Goal: Find specific page/section: Find specific page/section

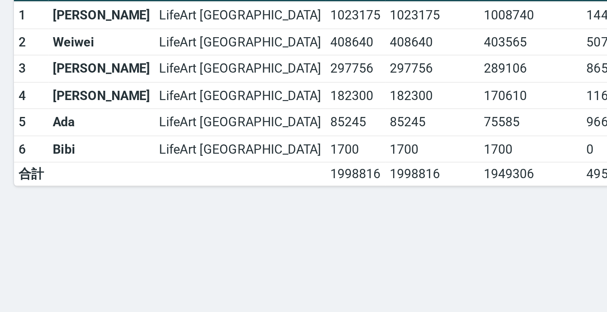
scroll to position [487, 0]
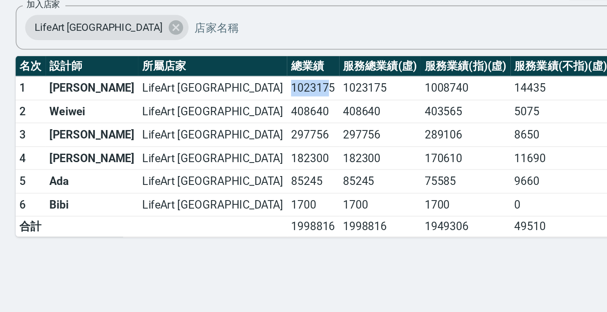
drag, startPoint x: 88, startPoint y: 47, endPoint x: 105, endPoint y: 47, distance: 17.3
click at [240, 150] on td "1023175" at bounding box center [254, 156] width 28 height 13
drag, startPoint x: 85, startPoint y: 47, endPoint x: 110, endPoint y: 49, distance: 25.4
click at [240, 150] on td "1023175" at bounding box center [254, 156] width 28 height 13
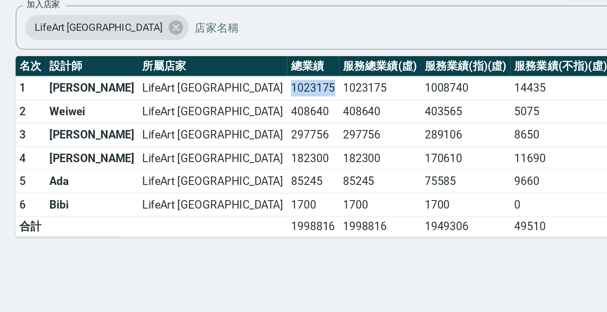
click at [240, 150] on td "1023175" at bounding box center [254, 156] width 28 height 13
drag, startPoint x: 86, startPoint y: 48, endPoint x: 109, endPoint y: 46, distance: 23.3
click at [240, 150] on td "1023175" at bounding box center [254, 156] width 28 height 13
drag, startPoint x: 86, startPoint y: 48, endPoint x: 111, endPoint y: 49, distance: 25.3
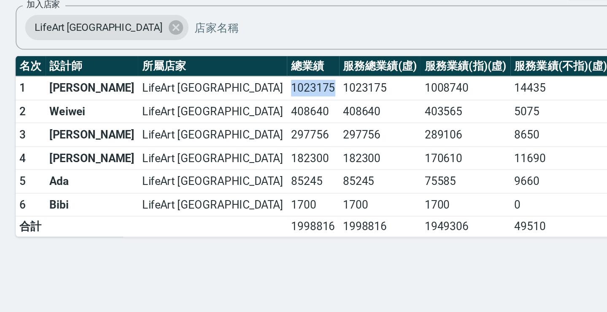
click at [240, 150] on td "1023175" at bounding box center [254, 156] width 28 height 13
drag, startPoint x: 86, startPoint y: 46, endPoint x: 110, endPoint y: 47, distance: 24.1
click at [240, 150] on td "1023175" at bounding box center [254, 156] width 28 height 13
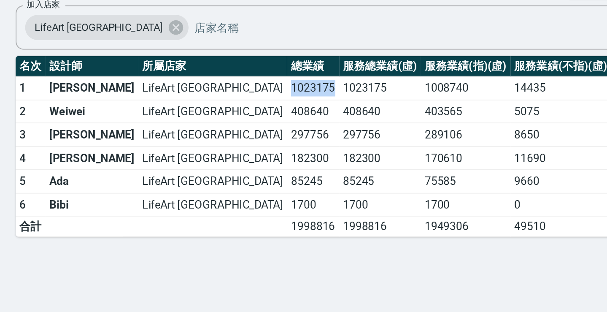
drag, startPoint x: 86, startPoint y: 48, endPoint x: 110, endPoint y: 48, distance: 23.6
click at [240, 150] on td "1023175" at bounding box center [254, 156] width 28 height 13
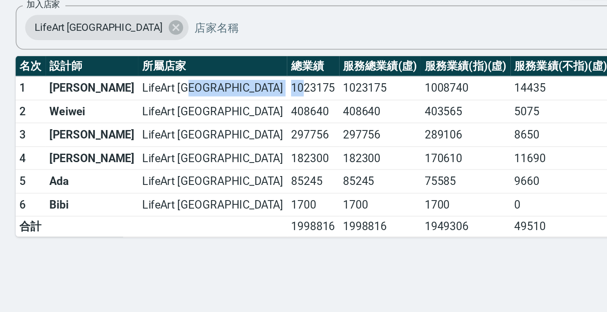
drag, startPoint x: 84, startPoint y: 48, endPoint x: 92, endPoint y: 49, distance: 7.7
click at [94, 150] on tr "1 [PERSON_NAME] LifeArt [GEOGRAPHIC_DATA] 1023175 1023175 1008740 14435 0 0 611…" at bounding box center [377, 156] width 566 height 13
click at [240, 150] on td "1023175" at bounding box center [254, 156] width 28 height 13
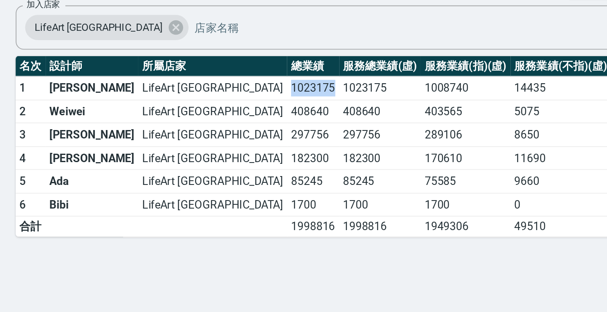
drag, startPoint x: 87, startPoint y: 48, endPoint x: 110, endPoint y: 48, distance: 22.8
click at [240, 150] on td "1023175" at bounding box center [254, 156] width 28 height 13
drag, startPoint x: 86, startPoint y: 48, endPoint x: 102, endPoint y: 47, distance: 16.5
click at [240, 150] on td "1023175" at bounding box center [254, 156] width 28 height 13
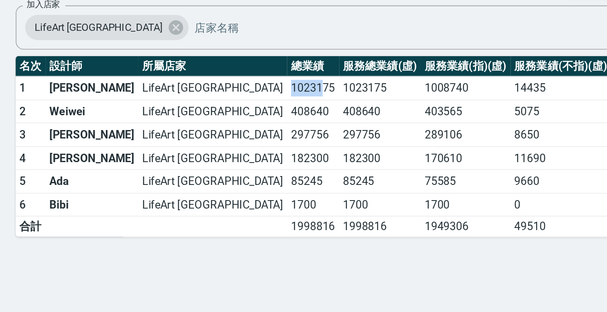
click at [240, 150] on td "1023175" at bounding box center [254, 156] width 28 height 13
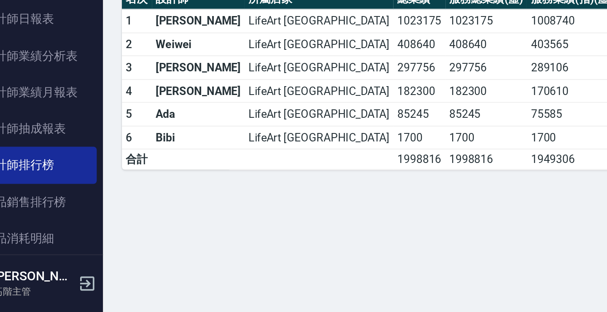
scroll to position [7, 0]
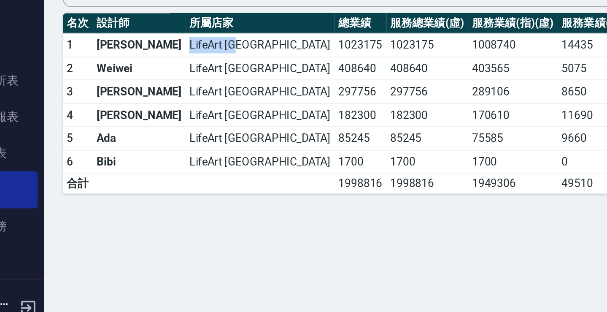
drag, startPoint x: 76, startPoint y: 17, endPoint x: 106, endPoint y: 17, distance: 29.9
click at [160, 150] on td "LifeArt [GEOGRAPHIC_DATA]" at bounding box center [200, 156] width 80 height 13
drag, startPoint x: 110, startPoint y: 21, endPoint x: 132, endPoint y: 21, distance: 21.1
click at [240, 150] on td "1023175" at bounding box center [254, 156] width 28 height 13
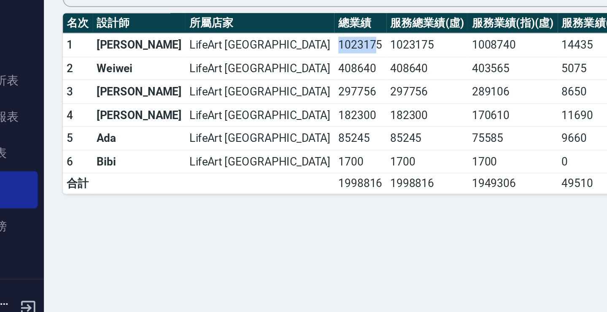
click at [240, 150] on td "1023175" at bounding box center [254, 156] width 28 height 13
drag, startPoint x: 113, startPoint y: 18, endPoint x: 123, endPoint y: 18, distance: 9.7
click at [240, 150] on td "1023175" at bounding box center [254, 156] width 28 height 13
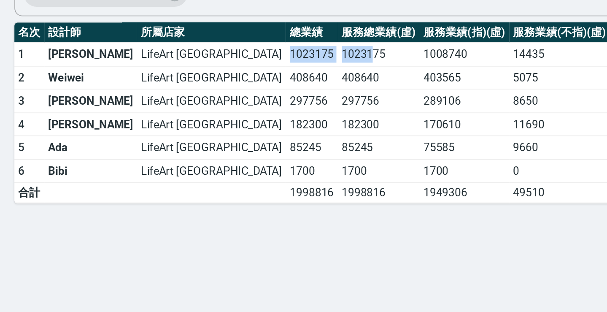
drag, startPoint x: 85, startPoint y: 21, endPoint x: 129, endPoint y: 26, distance: 44.5
click at [129, 150] on tr "1 [PERSON_NAME] LifeArt [GEOGRAPHIC_DATA] 1023175 1023175 1008740 14435 0 0 611…" at bounding box center [377, 156] width 566 height 13
click at [267, 150] on td "1023175" at bounding box center [289, 156] width 44 height 13
drag, startPoint x: 85, startPoint y: 24, endPoint x: 109, endPoint y: 21, distance: 24.3
click at [240, 150] on td "1023175" at bounding box center [254, 156] width 28 height 13
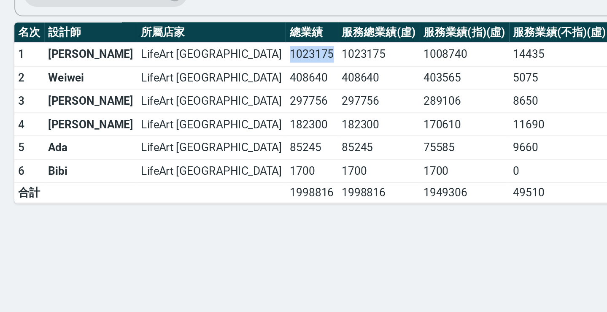
click at [240, 150] on td "1023175" at bounding box center [254, 156] width 28 height 13
drag, startPoint x: 111, startPoint y: 20, endPoint x: 138, endPoint y: 22, distance: 27.1
click at [139, 150] on tr "1 [PERSON_NAME] LifeArt [GEOGRAPHIC_DATA] 1023175 1023175 1008740 14435 0 0 611…" at bounding box center [377, 156] width 566 height 13
click at [267, 175] on td "297756" at bounding box center [289, 181] width 44 height 13
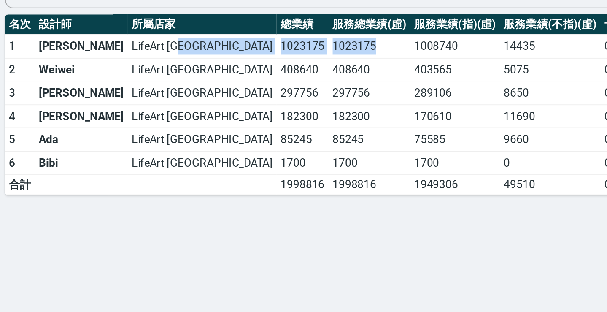
drag, startPoint x: 79, startPoint y: 19, endPoint x: 140, endPoint y: 20, distance: 61.2
click at [140, 150] on tr "1 [PERSON_NAME] LifeArt [GEOGRAPHIC_DATA] 1023175 1023175 1008740 14435 0 0 611…" at bounding box center [377, 156] width 566 height 13
click at [267, 150] on td "1023175" at bounding box center [289, 156] width 44 height 13
drag, startPoint x: 79, startPoint y: 17, endPoint x: 132, endPoint y: 17, distance: 53.1
click at [132, 150] on tr "1 [PERSON_NAME] LifeArt [GEOGRAPHIC_DATA] 1023175 1023175 1008740 14435 0 0 611…" at bounding box center [377, 156] width 566 height 13
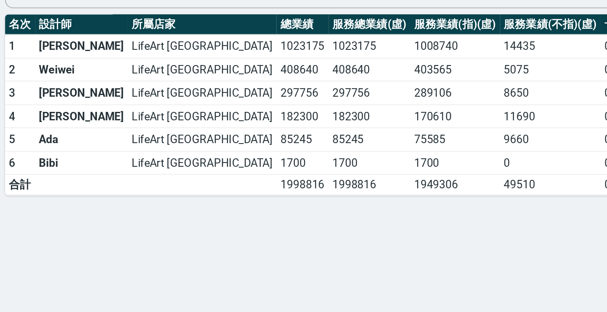
click at [160, 150] on td "LifeArt [GEOGRAPHIC_DATA]" at bounding box center [200, 156] width 80 height 13
drag, startPoint x: 81, startPoint y: 19, endPoint x: 135, endPoint y: 19, distance: 54.0
click at [135, 150] on tr "1 [PERSON_NAME] LifeArt [GEOGRAPHIC_DATA] 1023175 1023175 1008740 14435 0 0 611…" at bounding box center [377, 156] width 566 height 13
click at [267, 150] on td "1023175" at bounding box center [289, 156] width 44 height 13
drag, startPoint x: 81, startPoint y: 18, endPoint x: 142, endPoint y: 19, distance: 61.6
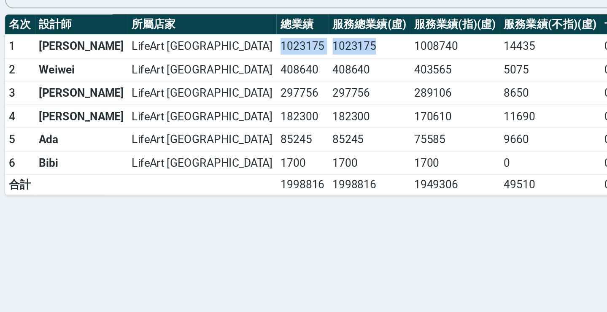
click at [142, 150] on tr "1 [PERSON_NAME] LifeArt [GEOGRAPHIC_DATA] 1023175 1023175 1008740 14435 0 0 611…" at bounding box center [377, 156] width 566 height 13
click at [267, 150] on td "1023175" at bounding box center [289, 156] width 44 height 13
drag, startPoint x: 79, startPoint y: 20, endPoint x: 145, endPoint y: 22, distance: 66.2
click at [145, 150] on tr "1 [PERSON_NAME] LifeArt [GEOGRAPHIC_DATA] 1023175 1023175 1008740 14435 0 0 611…" at bounding box center [377, 156] width 566 height 13
click at [267, 162] on td "408640" at bounding box center [289, 168] width 44 height 13
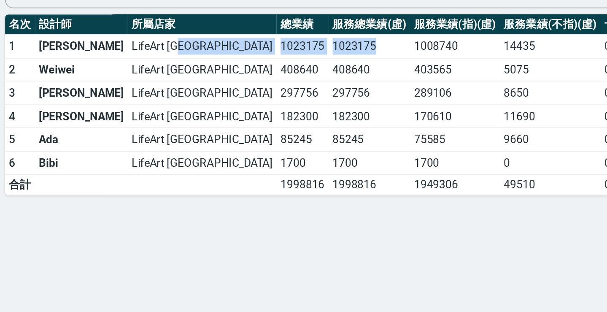
drag, startPoint x: 78, startPoint y: 15, endPoint x: 144, endPoint y: 22, distance: 67.0
click at [144, 150] on tr "1 [PERSON_NAME] LifeArt [GEOGRAPHIC_DATA] 1023175 1023175 1008740 14435 0 0 611…" at bounding box center [377, 156] width 566 height 13
click at [267, 150] on td "1023175" at bounding box center [289, 156] width 44 height 13
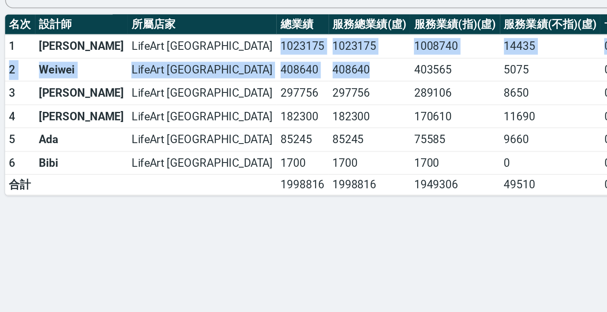
drag, startPoint x: 81, startPoint y: 18, endPoint x: 149, endPoint y: 36, distance: 71.2
click at [150, 150] on tbody "1 [PERSON_NAME] LifeArt [GEOGRAPHIC_DATA] 1023175 1023175 1008740 14435 0 0 611…" at bounding box center [377, 193] width 566 height 86
click at [267, 162] on td "408640" at bounding box center [289, 168] width 44 height 13
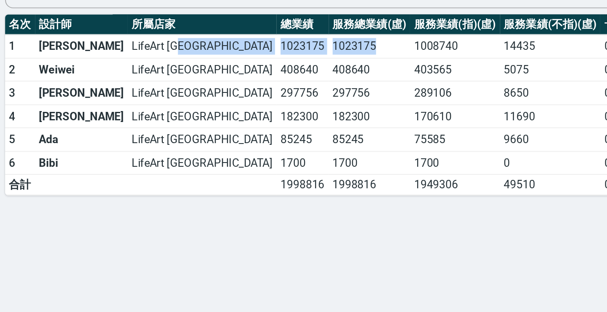
drag, startPoint x: 77, startPoint y: 17, endPoint x: 138, endPoint y: 23, distance: 61.4
click at [138, 150] on tr "1 [PERSON_NAME] LifeArt [GEOGRAPHIC_DATA] 1023175 1023175 1008740 14435 0 0 611…" at bounding box center [377, 156] width 566 height 13
click at [267, 150] on td "1023175" at bounding box center [289, 156] width 44 height 13
drag, startPoint x: 81, startPoint y: 18, endPoint x: 138, endPoint y: 21, distance: 57.4
click at [138, 150] on tr "1 [PERSON_NAME] LifeArt [GEOGRAPHIC_DATA] 1023175 1023175 1008740 14435 0 0 611…" at bounding box center [377, 156] width 566 height 13
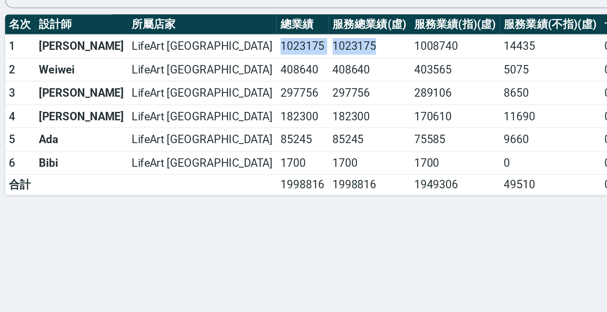
click at [267, 150] on td "1023175" at bounding box center [289, 156] width 44 height 13
drag, startPoint x: 82, startPoint y: 18, endPoint x: 133, endPoint y: 20, distance: 51.0
click at [133, 150] on tr "1 [PERSON_NAME] LifeArt [GEOGRAPHIC_DATA] 1023175 1023175 1008740 14435 0 0 611…" at bounding box center [377, 156] width 566 height 13
click at [267, 162] on td "408640" at bounding box center [289, 168] width 44 height 13
drag, startPoint x: 84, startPoint y: 20, endPoint x: 117, endPoint y: 20, distance: 32.5
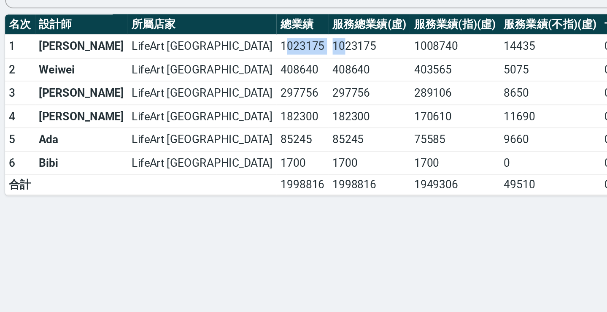
click at [117, 150] on tr "1 [PERSON_NAME] LifeArt [GEOGRAPHIC_DATA] 1023175 1023175 1008740 14435 0 0 611…" at bounding box center [377, 156] width 566 height 13
click at [267, 150] on td "1023175" at bounding box center [289, 156] width 44 height 13
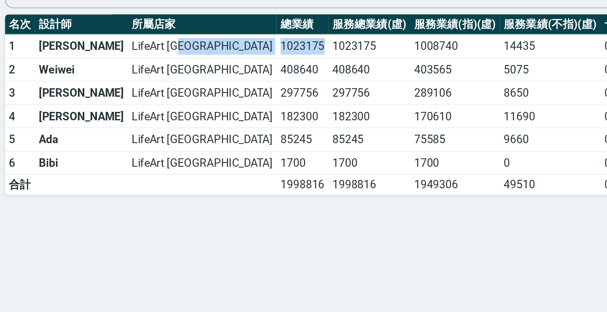
drag, startPoint x: 77, startPoint y: 19, endPoint x: 107, endPoint y: 24, distance: 29.9
click at [107, 150] on tr "1 [PERSON_NAME] LifeArt [GEOGRAPHIC_DATA] 1023175 1023175 1008740 14435 0 0 611…" at bounding box center [377, 156] width 566 height 13
click at [267, 150] on td "1023175" at bounding box center [289, 156] width 44 height 13
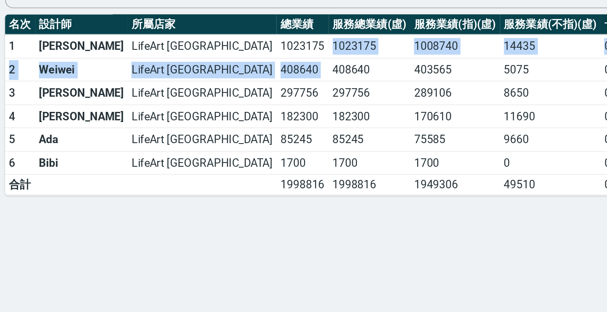
drag, startPoint x: 82, startPoint y: 23, endPoint x: 122, endPoint y: 24, distance: 40.1
click at [122, 150] on tr "1 [PERSON_NAME] LifeArt [GEOGRAPHIC_DATA] 1023175 1023175 1008740 14435 0 0 611…" at bounding box center [377, 156] width 566 height 13
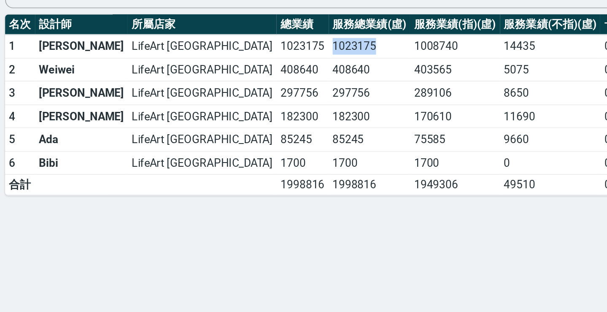
click at [267, 150] on td "1023175" at bounding box center [289, 156] width 44 height 13
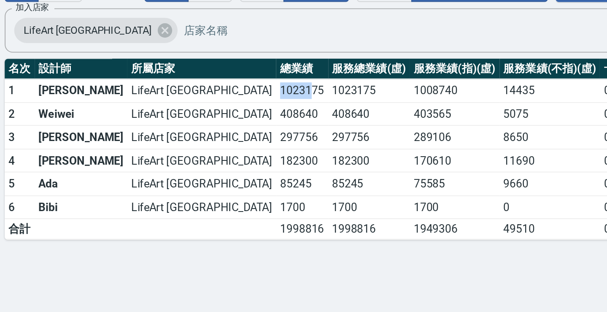
drag, startPoint x: 79, startPoint y: 41, endPoint x: 97, endPoint y: 42, distance: 17.3
click at [240, 150] on td "1023175" at bounding box center [254, 156] width 28 height 13
drag, startPoint x: 83, startPoint y: 41, endPoint x: 106, endPoint y: 42, distance: 23.2
click at [240, 150] on td "1023175" at bounding box center [254, 156] width 28 height 13
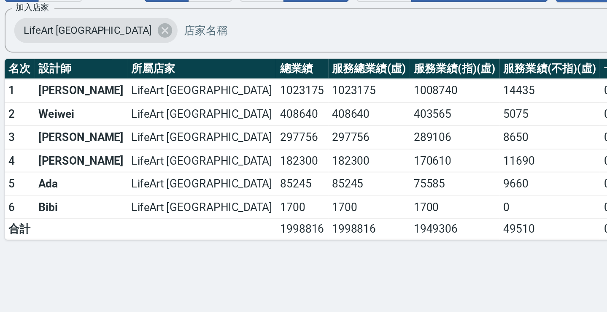
click at [240, 150] on td "1023175" at bounding box center [254, 156] width 28 height 13
drag, startPoint x: 80, startPoint y: 42, endPoint x: 106, endPoint y: 44, distance: 26.2
click at [240, 150] on td "1023175" at bounding box center [254, 156] width 28 height 13
drag, startPoint x: 82, startPoint y: 40, endPoint x: 134, endPoint y: 46, distance: 52.1
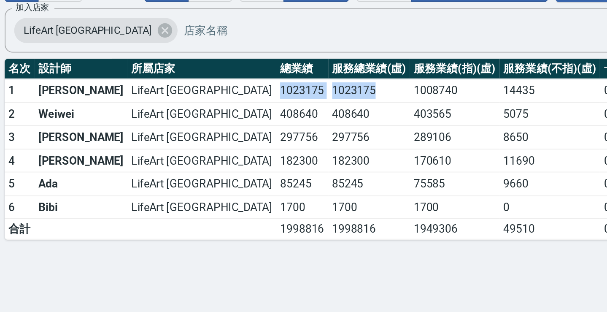
click at [134, 150] on tr "1 [PERSON_NAME] LifeArt [GEOGRAPHIC_DATA] 1023175 1023175 1008740 14435 0 0 611…" at bounding box center [377, 156] width 566 height 13
click at [267, 150] on td "1023175" at bounding box center [289, 156] width 44 height 13
drag, startPoint x: 78, startPoint y: 41, endPoint x: 139, endPoint y: 45, distance: 60.4
click at [139, 150] on tr "1 [PERSON_NAME] LifeArt [GEOGRAPHIC_DATA] 1023175 1023175 1008740 14435 0 0 611…" at bounding box center [377, 156] width 566 height 13
click at [267, 150] on td "1023175" at bounding box center [289, 156] width 44 height 13
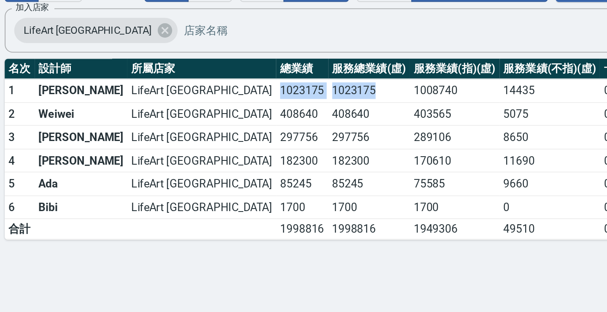
drag, startPoint x: 79, startPoint y: 40, endPoint x: 137, endPoint y: 36, distance: 57.9
click at [137, 150] on tr "1 [PERSON_NAME] LifeArt [GEOGRAPHIC_DATA] 1023175 1023175 1008740 14435 0 0 611…" at bounding box center [377, 156] width 566 height 13
click at [267, 150] on td "1023175" at bounding box center [289, 156] width 44 height 13
click at [240, 150] on td "1023175" at bounding box center [254, 156] width 28 height 13
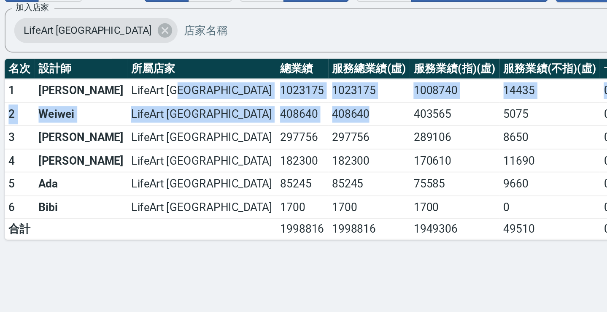
drag, startPoint x: 79, startPoint y: 42, endPoint x: 143, endPoint y: 48, distance: 64.4
click at [145, 150] on tbody "1 [PERSON_NAME] LifeArt [GEOGRAPHIC_DATA] 1023175 1023175 1008740 14435 0 0 611…" at bounding box center [377, 193] width 566 height 86
click at [267, 150] on td "1023175" at bounding box center [289, 156] width 44 height 13
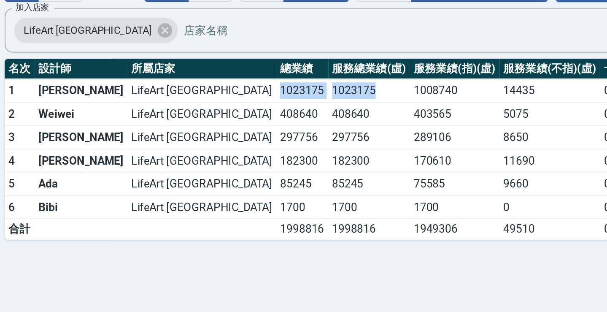
drag, startPoint x: 81, startPoint y: 44, endPoint x: 146, endPoint y: 44, distance: 65.4
click at [146, 150] on tr "1 [PERSON_NAME] LifeArt [GEOGRAPHIC_DATA] 1023175 1023175 1008740 14435 0 0 611…" at bounding box center [377, 156] width 566 height 13
click at [267, 150] on td "1023175" at bounding box center [289, 156] width 44 height 13
drag, startPoint x: 78, startPoint y: 42, endPoint x: 141, endPoint y: 42, distance: 63.2
click at [142, 150] on tr "1 [PERSON_NAME] LifeArt [GEOGRAPHIC_DATA] 1023175 1023175 1008740 14435 0 0 611…" at bounding box center [377, 156] width 566 height 13
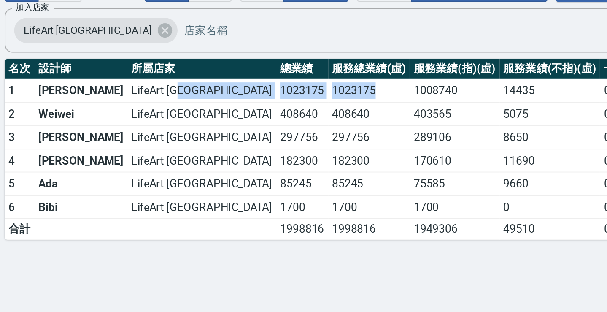
click at [267, 150] on td "1023175" at bounding box center [289, 156] width 44 height 13
drag, startPoint x: 80, startPoint y: 40, endPoint x: 145, endPoint y: 41, distance: 65.4
click at [145, 150] on tr "1 [PERSON_NAME] LifeArt [GEOGRAPHIC_DATA] 1023175 1023175 1008740 14435 0 0 611…" at bounding box center [377, 156] width 566 height 13
click at [267, 150] on td "1023175" at bounding box center [289, 156] width 44 height 13
drag, startPoint x: 80, startPoint y: 42, endPoint x: 135, endPoint y: 43, distance: 54.8
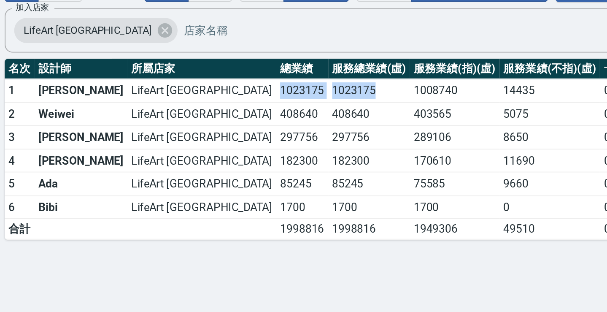
click at [135, 150] on tr "1 [PERSON_NAME] LifeArt [GEOGRAPHIC_DATA] 1023175 1023175 1008740 14435 0 0 611…" at bounding box center [377, 156] width 566 height 13
click at [267, 162] on td "408640" at bounding box center [289, 168] width 44 height 13
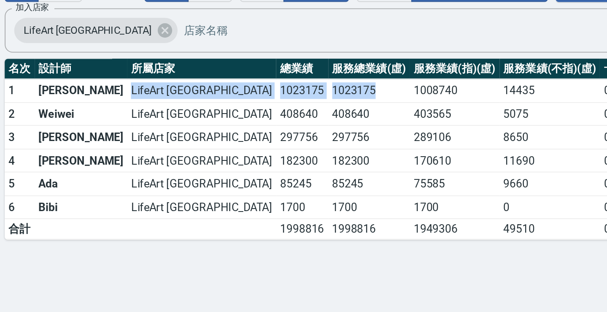
drag, startPoint x: 79, startPoint y: 38, endPoint x: 134, endPoint y: 43, distance: 55.5
click at [134, 150] on tr "1 [PERSON_NAME] LifeArt [GEOGRAPHIC_DATA] 1023175 1023175 1008740 14435 0 0 611…" at bounding box center [377, 156] width 566 height 13
click at [267, 162] on td "408640" at bounding box center [289, 168] width 44 height 13
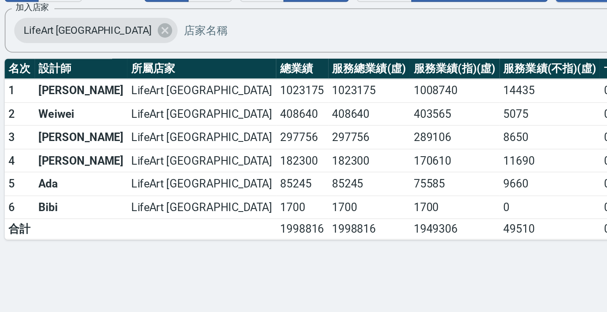
click at [267, 162] on td "408640" at bounding box center [289, 168] width 44 height 13
drag, startPoint x: 81, startPoint y: 41, endPoint x: 139, endPoint y: 43, distance: 57.4
click at [139, 150] on tr "1 [PERSON_NAME] LifeArt [GEOGRAPHIC_DATA] 1023175 1023175 1008740 14435 0 0 611…" at bounding box center [377, 156] width 566 height 13
click at [267, 150] on td "1023175" at bounding box center [289, 156] width 44 height 13
drag, startPoint x: 82, startPoint y: 40, endPoint x: 146, endPoint y: 48, distance: 64.6
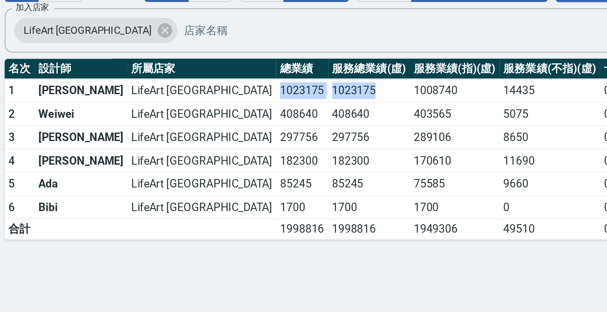
click at [146, 150] on tr "1 [PERSON_NAME] LifeArt [GEOGRAPHIC_DATA] 1023175 1023175 1008740 14435 0 0 611…" at bounding box center [377, 156] width 566 height 13
click at [267, 150] on td "1023175" at bounding box center [289, 156] width 44 height 13
drag, startPoint x: 81, startPoint y: 42, endPoint x: 92, endPoint y: 42, distance: 11.8
click at [240, 150] on td "1023175" at bounding box center [254, 156] width 28 height 13
click at [267, 150] on td "1023175" at bounding box center [289, 156] width 44 height 13
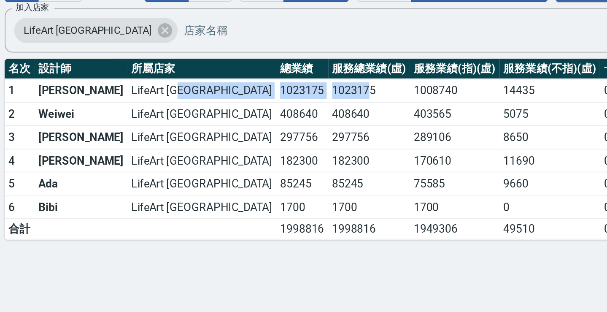
drag, startPoint x: 78, startPoint y: 41, endPoint x: 128, endPoint y: 44, distance: 49.8
click at [128, 150] on tr "1 [PERSON_NAME] LifeArt [GEOGRAPHIC_DATA] 1023175 1023175 1008740 14435 0 0 611…" at bounding box center [377, 156] width 566 height 13
click at [267, 150] on td "1023175" at bounding box center [289, 156] width 44 height 13
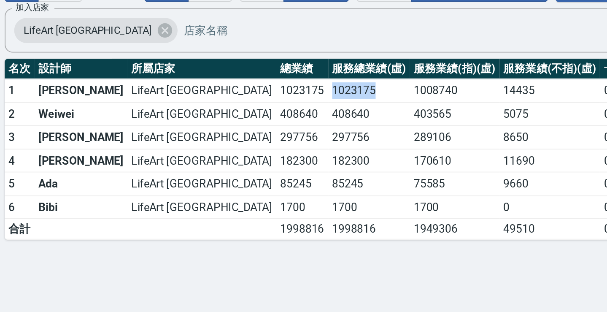
click at [267, 150] on td "1023175" at bounding box center [289, 156] width 44 height 13
click at [240, 150] on td "1023175" at bounding box center [254, 156] width 28 height 13
drag, startPoint x: 81, startPoint y: 42, endPoint x: 124, endPoint y: 44, distance: 43.0
click at [126, 150] on tr "1 [PERSON_NAME] LifeArt [GEOGRAPHIC_DATA] 1023175 1023175 1008740 14435 0 0 611…" at bounding box center [377, 156] width 566 height 13
click at [267, 150] on td "1023175" at bounding box center [289, 156] width 44 height 13
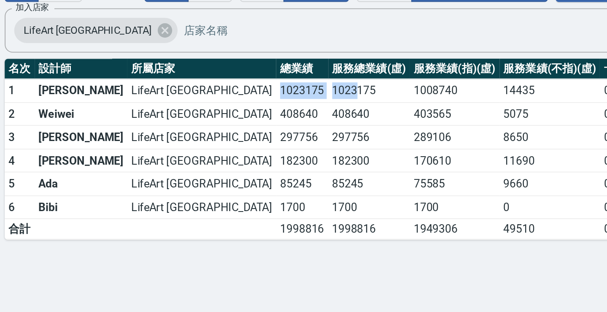
drag, startPoint x: 79, startPoint y: 41, endPoint x: 123, endPoint y: 41, distance: 43.9
click at [123, 150] on tr "1 [PERSON_NAME] LifeArt [GEOGRAPHIC_DATA] 1023175 1023175 1008740 14435 0 0 611…" at bounding box center [377, 156] width 566 height 13
click at [240, 162] on td "408640" at bounding box center [254, 168] width 28 height 13
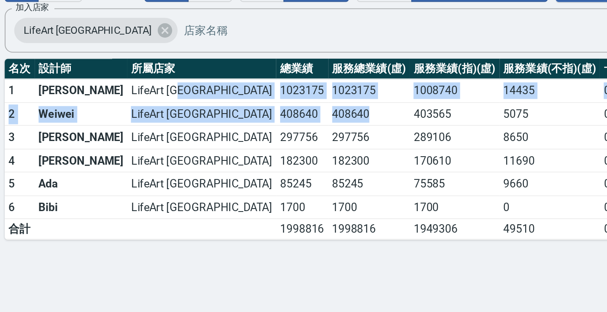
drag, startPoint x: 79, startPoint y: 43, endPoint x: 146, endPoint y: 50, distance: 67.4
click at [146, 150] on tbody "1 [PERSON_NAME] LifeArt [GEOGRAPHIC_DATA] 1023175 1023175 1008740 14435 0 0 611…" at bounding box center [377, 193] width 566 height 86
click at [267, 162] on td "408640" at bounding box center [289, 168] width 44 height 13
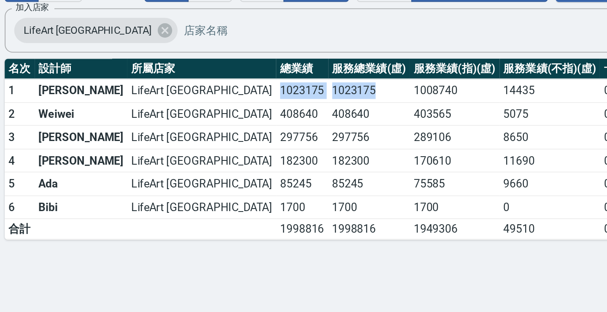
drag, startPoint x: 79, startPoint y: 42, endPoint x: 133, endPoint y: 44, distance: 53.6
click at [132, 150] on tr "1 [PERSON_NAME] LifeArt [GEOGRAPHIC_DATA] 1023175 1023175 1008740 14435 0 0 611…" at bounding box center [377, 156] width 566 height 13
click at [267, 150] on td "1023175" at bounding box center [289, 156] width 44 height 13
drag, startPoint x: 78, startPoint y: 41, endPoint x: 139, endPoint y: 42, distance: 61.2
click at [139, 150] on tr "1 [PERSON_NAME] LifeArt [GEOGRAPHIC_DATA] 1023175 1023175 1008740 14435 0 0 611…" at bounding box center [377, 156] width 566 height 13
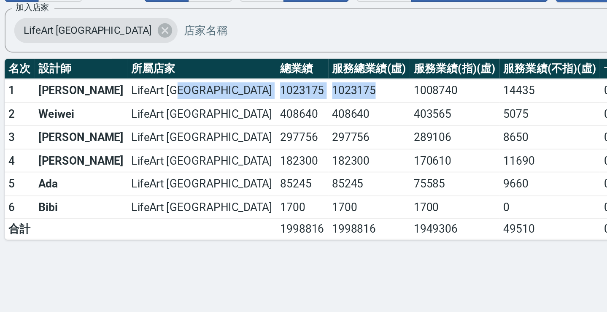
click at [267, 150] on td "1023175" at bounding box center [289, 156] width 44 height 13
drag, startPoint x: 80, startPoint y: 39, endPoint x: 138, endPoint y: 40, distance: 58.6
click at [138, 150] on tr "1 [PERSON_NAME] LifeArt [GEOGRAPHIC_DATA] 1023175 1023175 1008740 14435 0 0 611…" at bounding box center [377, 156] width 566 height 13
click at [267, 150] on td "1023175" at bounding box center [289, 156] width 44 height 13
drag, startPoint x: 80, startPoint y: 38, endPoint x: 142, endPoint y: 43, distance: 62.6
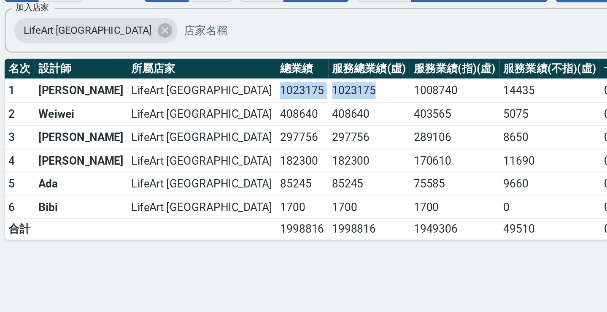
click at [142, 150] on tr "1 [PERSON_NAME] LifeArt [GEOGRAPHIC_DATA] 1023175 1023175 1008740 14435 0 0 611…" at bounding box center [377, 156] width 566 height 13
click at [267, 150] on td "1023175" at bounding box center [289, 156] width 44 height 13
drag, startPoint x: 81, startPoint y: 40, endPoint x: 147, endPoint y: 46, distance: 66.0
click at [147, 150] on tr "1 [PERSON_NAME] LifeArt [GEOGRAPHIC_DATA] 1023175 1023175 1008740 14435 0 0 611…" at bounding box center [377, 156] width 566 height 13
click at [267, 150] on td "1023175" at bounding box center [289, 156] width 44 height 13
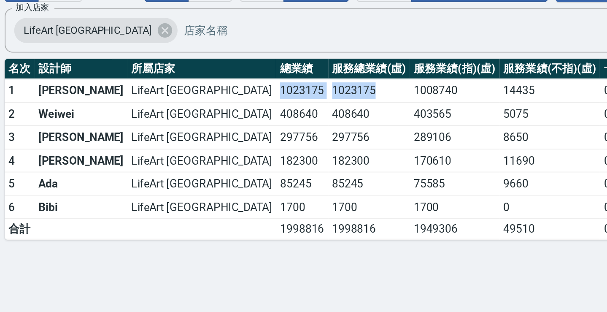
drag, startPoint x: 80, startPoint y: 43, endPoint x: 134, endPoint y: 45, distance: 54.0
click at [134, 150] on tr "1 [PERSON_NAME] LifeArt [GEOGRAPHIC_DATA] 1023175 1023175 1008740 14435 0 0 611…" at bounding box center [377, 156] width 566 height 13
click at [267, 150] on td "1023175" at bounding box center [289, 156] width 44 height 13
drag, startPoint x: 140, startPoint y: 42, endPoint x: 80, endPoint y: 45, distance: 60.3
click at [94, 150] on tr "1 [PERSON_NAME] LifeArt [GEOGRAPHIC_DATA] 1023175 1023175 1008740 14435 0 0 611…" at bounding box center [377, 156] width 566 height 13
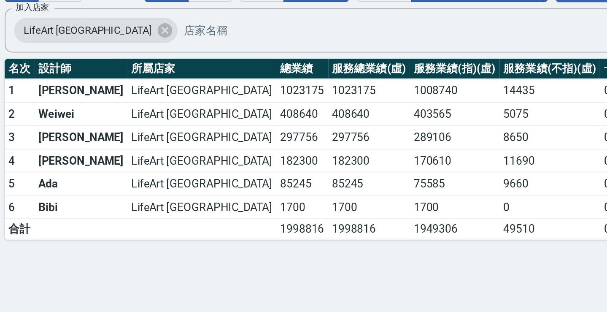
click at [267, 150] on td "1023175" at bounding box center [289, 156] width 44 height 13
drag, startPoint x: 139, startPoint y: 45, endPoint x: 85, endPoint y: 45, distance: 54.4
click at [94, 150] on tr "1 [PERSON_NAME] LifeArt [GEOGRAPHIC_DATA] 1023175 1023175 1008740 14435 0 0 611…" at bounding box center [377, 156] width 566 height 13
click at [267, 150] on td "1023175" at bounding box center [289, 156] width 44 height 13
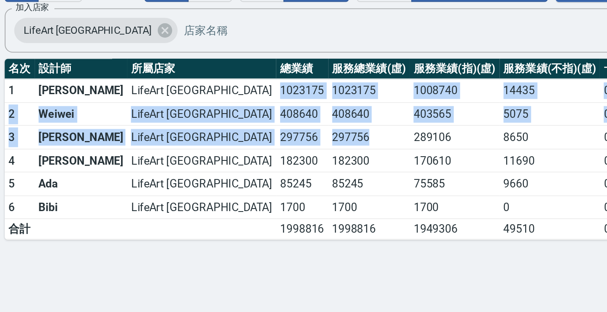
drag, startPoint x: 81, startPoint y: 40, endPoint x: 145, endPoint y: 75, distance: 72.5
click at [144, 150] on tbody "1 [PERSON_NAME] LifeArt [GEOGRAPHIC_DATA] 1023175 1023175 1008740 14435 0 0 611…" at bounding box center [377, 193] width 566 height 86
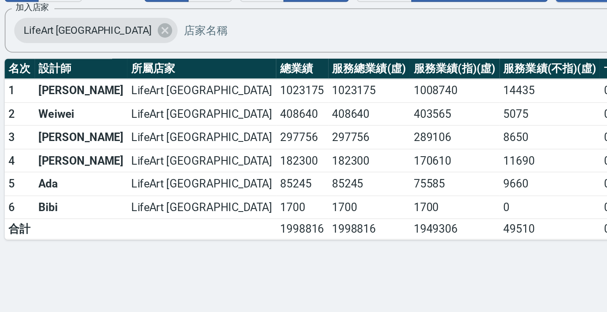
click at [267, 187] on td "182300" at bounding box center [289, 193] width 44 height 13
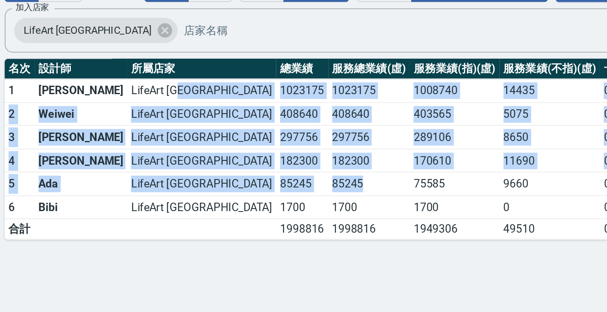
drag, startPoint x: 79, startPoint y: 43, endPoint x: 150, endPoint y: 93, distance: 86.8
click at [150, 150] on tbody "1 [PERSON_NAME] LifeArt [GEOGRAPHIC_DATA] 1023175 1023175 1008740 14435 0 0 611…" at bounding box center [377, 193] width 566 height 86
click at [267, 200] on td "85245" at bounding box center [289, 206] width 44 height 13
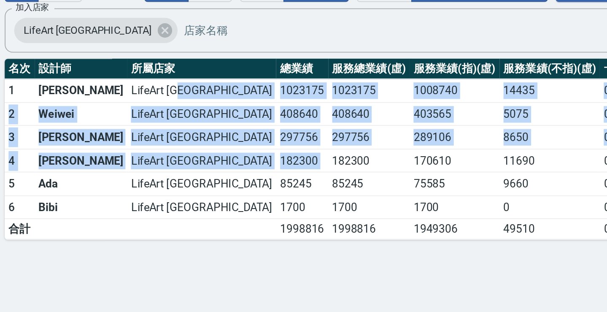
drag, startPoint x: 78, startPoint y: 40, endPoint x: 144, endPoint y: 73, distance: 73.9
click at [144, 150] on tbody "1 [PERSON_NAME] LifeArt [GEOGRAPHIC_DATA] 1023175 1023175 1008740 14435 0 0 611…" at bounding box center [377, 193] width 566 height 86
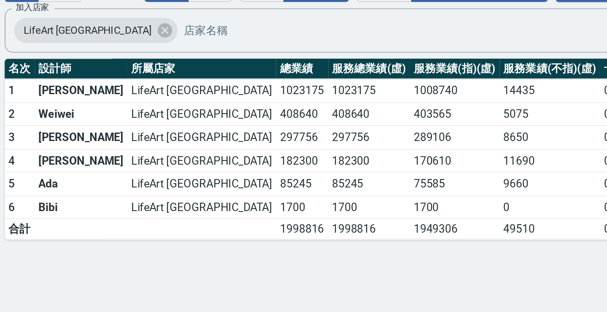
click at [267, 187] on td "182300" at bounding box center [289, 193] width 44 height 13
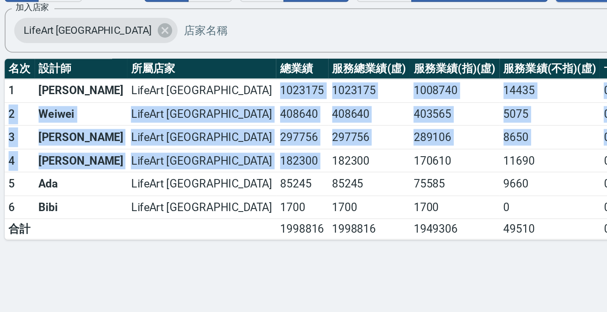
drag, startPoint x: 81, startPoint y: 40, endPoint x: 127, endPoint y: 74, distance: 56.7
click at [127, 150] on tbody "1 [PERSON_NAME] LifeArt [GEOGRAPHIC_DATA] 1023175 1023175 1008740 14435 0 0 611…" at bounding box center [377, 193] width 566 height 86
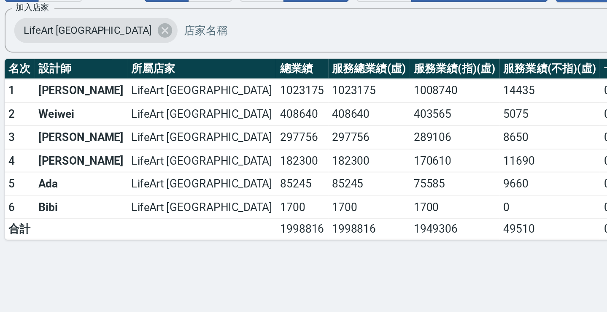
click at [267, 187] on td "182300" at bounding box center [289, 193] width 44 height 13
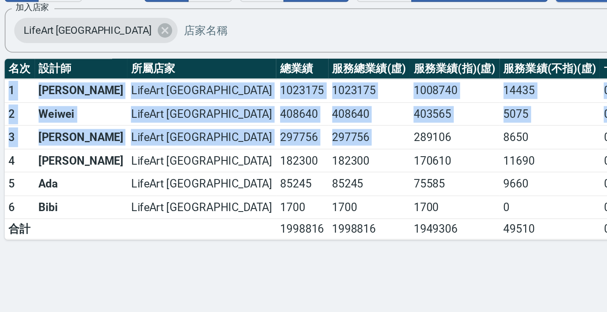
drag, startPoint x: 5, startPoint y: 42, endPoint x: 153, endPoint y: 70, distance: 151.4
click at [153, 150] on tbody "1 [PERSON_NAME] LifeArt [GEOGRAPHIC_DATA] 1023175 1023175 1008740 14435 0 0 611…" at bounding box center [377, 193] width 566 height 86
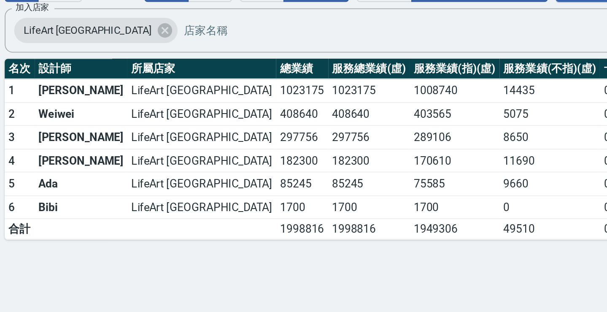
click at [311, 175] on td "289106" at bounding box center [335, 181] width 48 height 13
